Goal: Check status

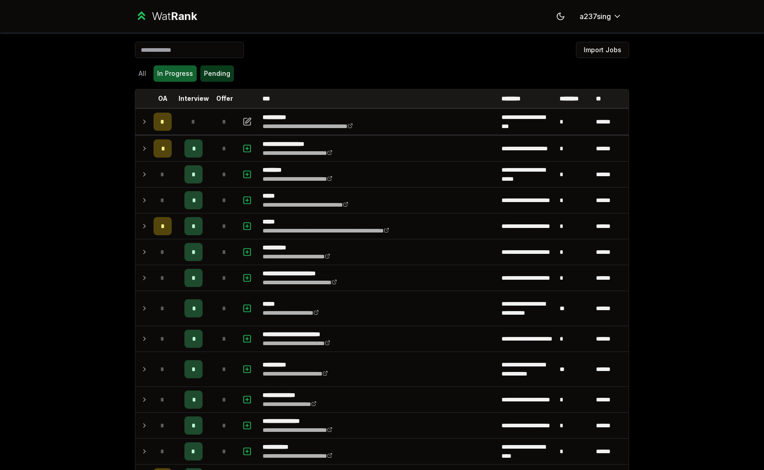
click at [212, 77] on button "Pending" at bounding box center [217, 73] width 34 height 16
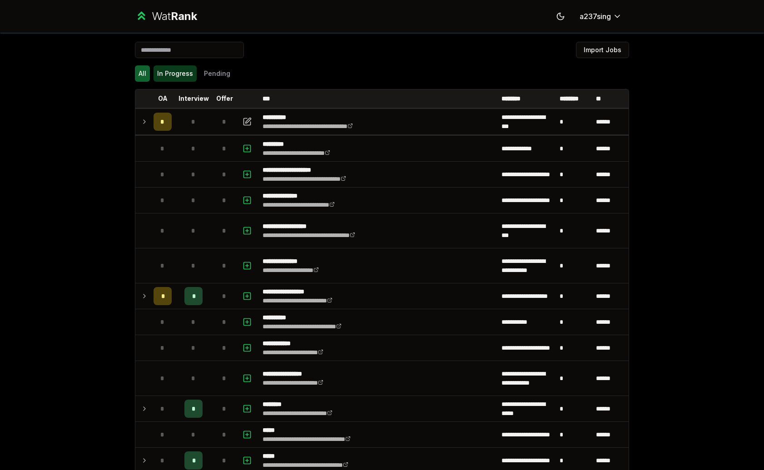
click at [179, 74] on button "In Progress" at bounding box center [175, 73] width 43 height 16
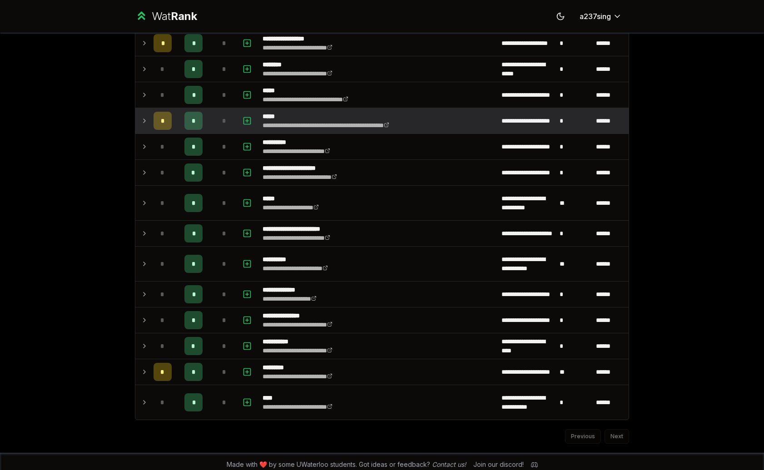
scroll to position [104, 0]
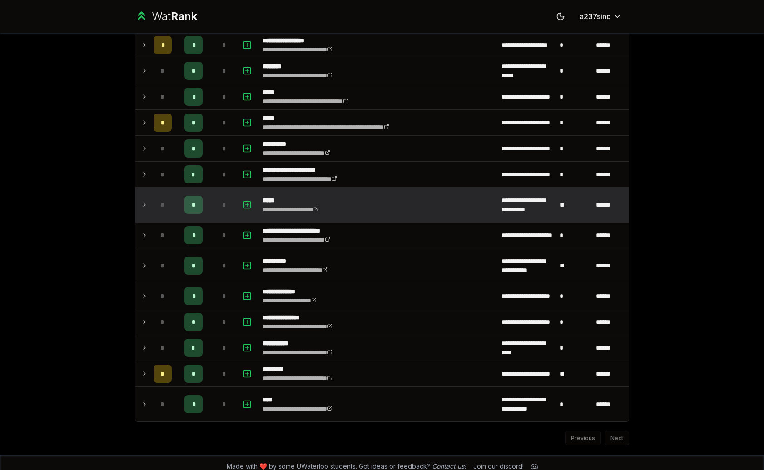
click at [147, 205] on icon at bounding box center [144, 204] width 7 height 11
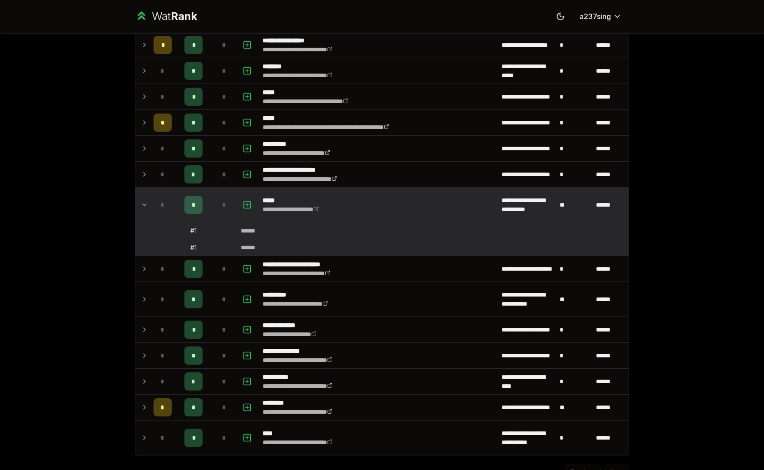
click at [147, 205] on icon at bounding box center [144, 204] width 7 height 11
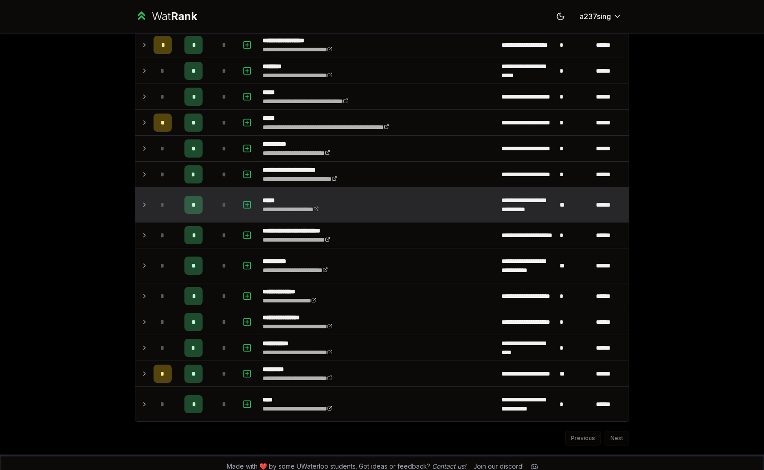
click at [147, 205] on icon at bounding box center [144, 204] width 7 height 11
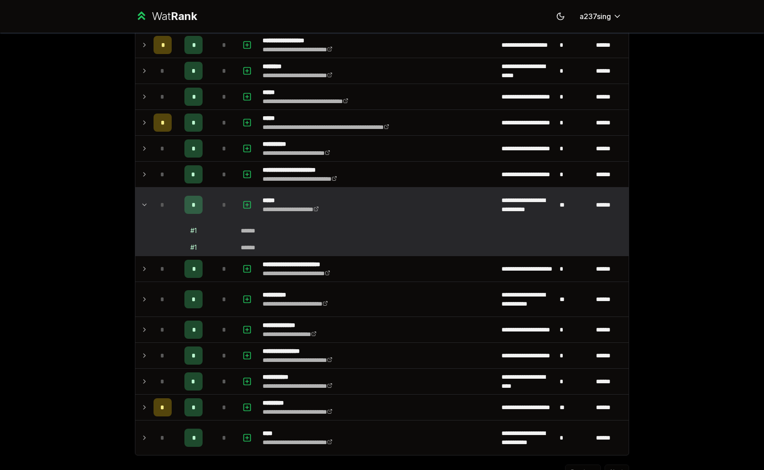
click at [147, 205] on icon at bounding box center [144, 204] width 7 height 11
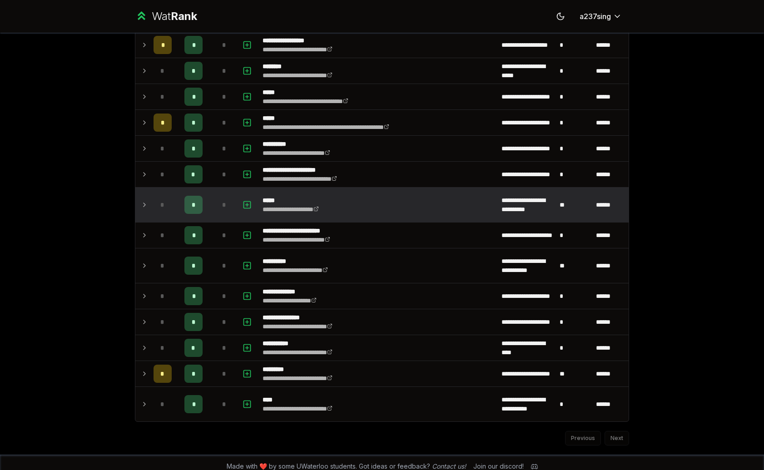
click at [147, 205] on icon at bounding box center [144, 204] width 7 height 11
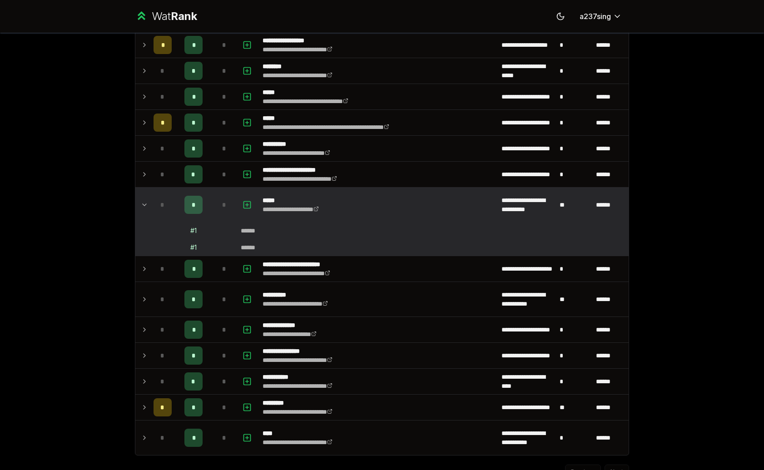
click at [147, 205] on icon at bounding box center [144, 204] width 7 height 11
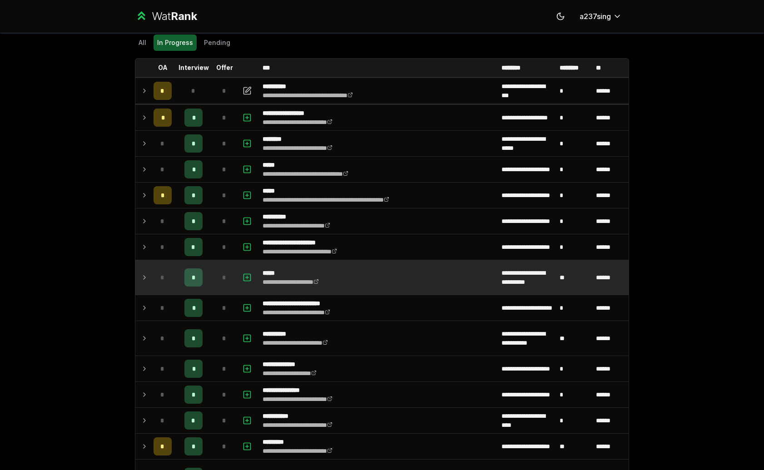
scroll to position [26, 0]
